Goal: Task Accomplishment & Management: Use online tool/utility

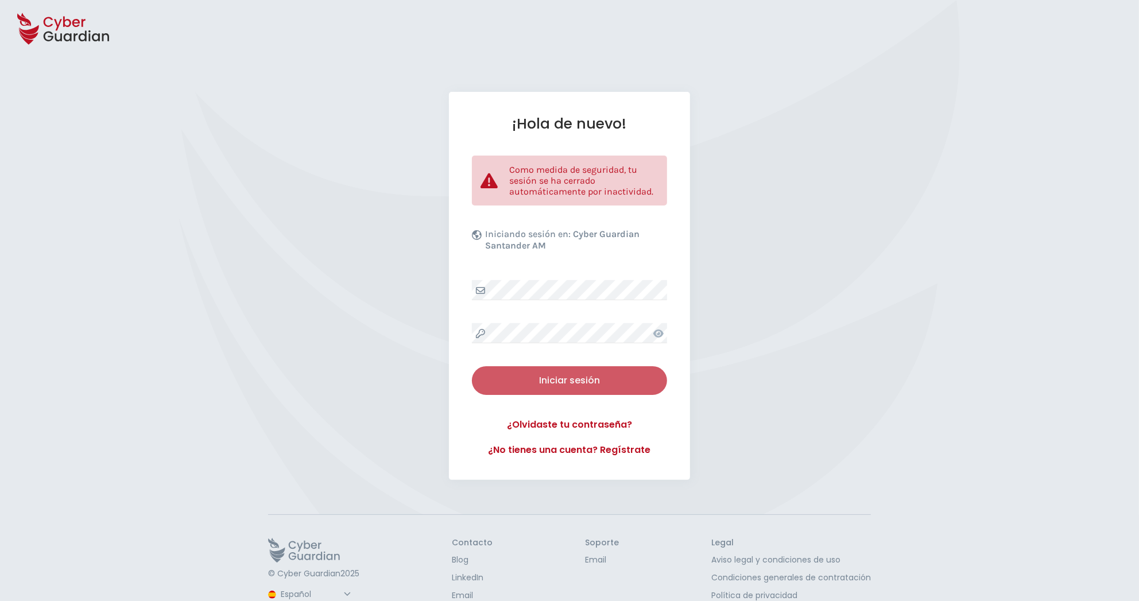
click at [568, 381] on div "Iniciar sesión" at bounding box center [569, 381] width 178 height 14
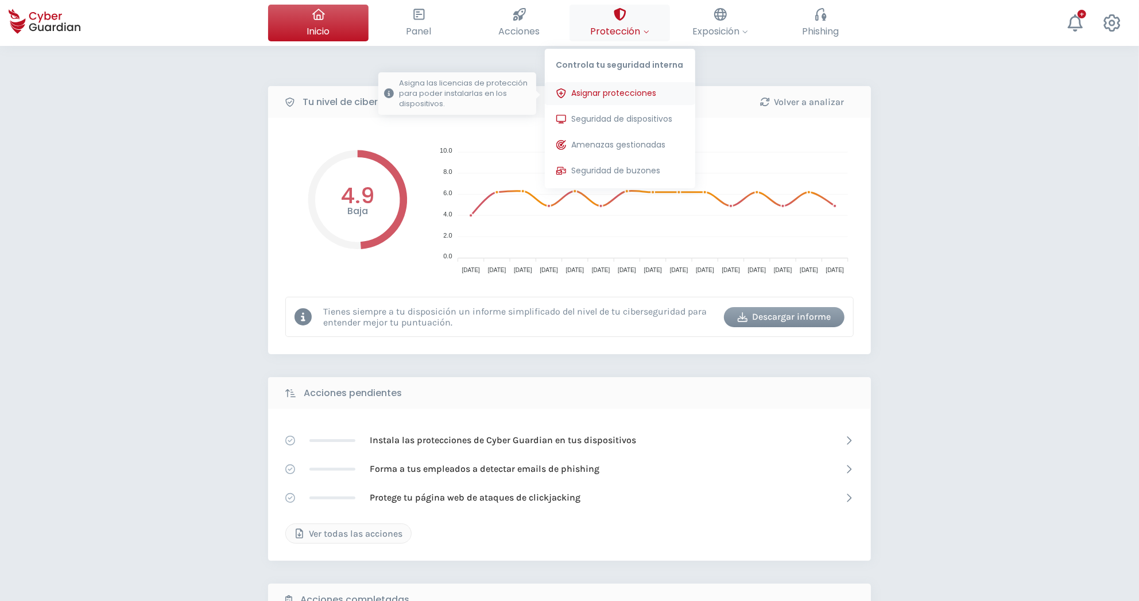
click at [618, 88] on span "Asignar protecciones" at bounding box center [614, 93] width 85 height 12
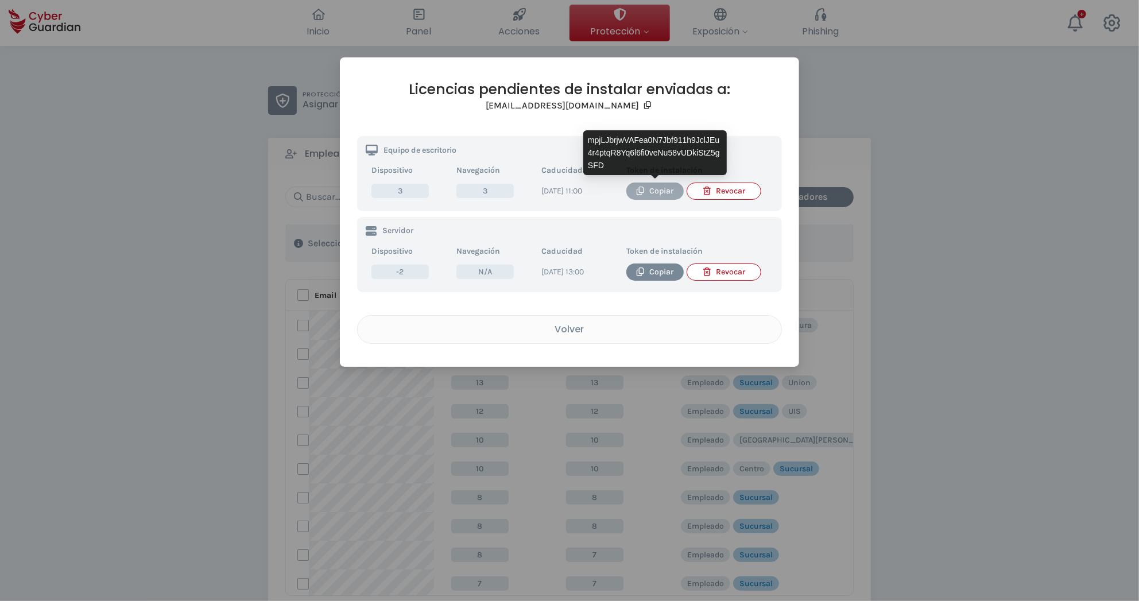
click at [646, 192] on div "Copiar" at bounding box center [655, 191] width 40 height 13
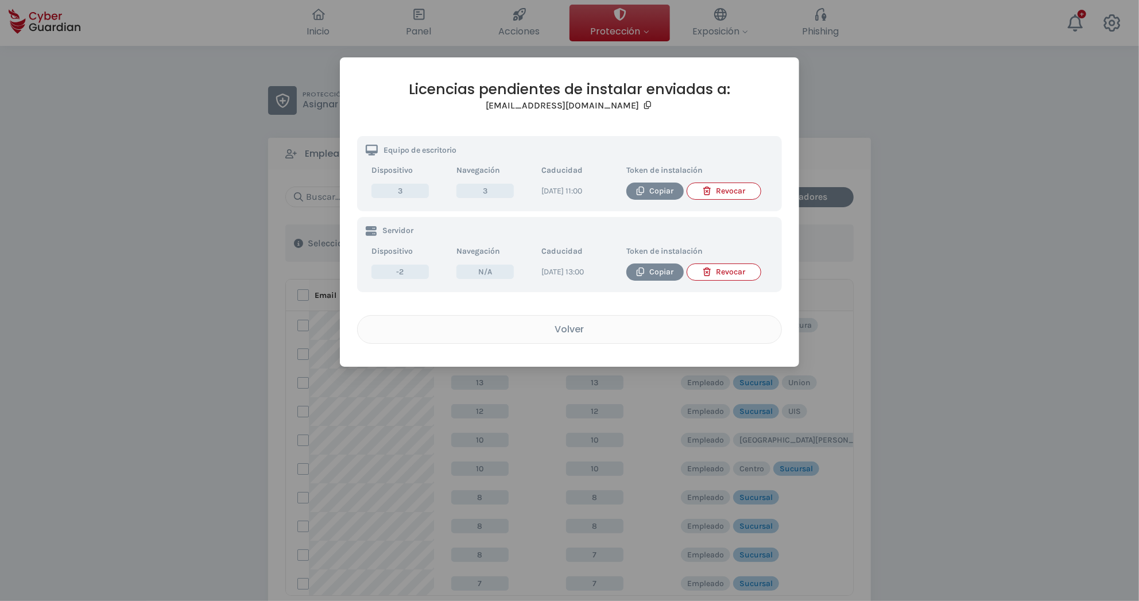
click at [946, 178] on div "Licencias pendientes de instalar enviadas a: [EMAIL_ADDRESS][DOMAIN_NAME] Equip…" at bounding box center [569, 300] width 1139 height 601
